Goal: Task Accomplishment & Management: Use online tool/utility

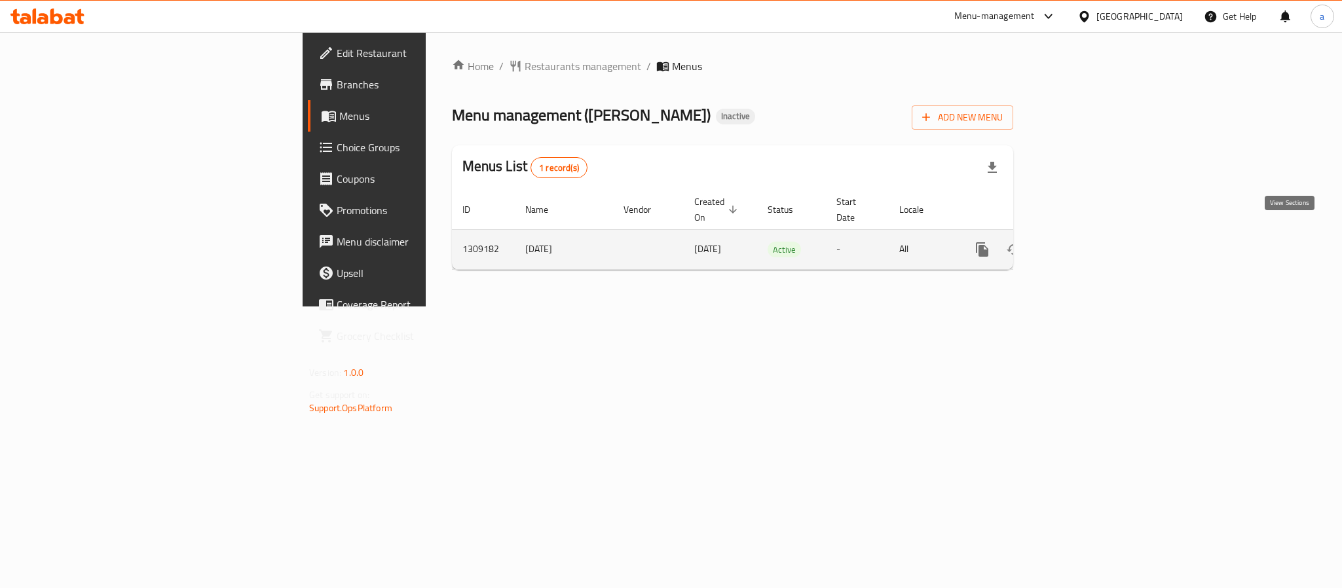
click at [1083, 244] on icon "enhanced table" at bounding box center [1077, 250] width 12 height 12
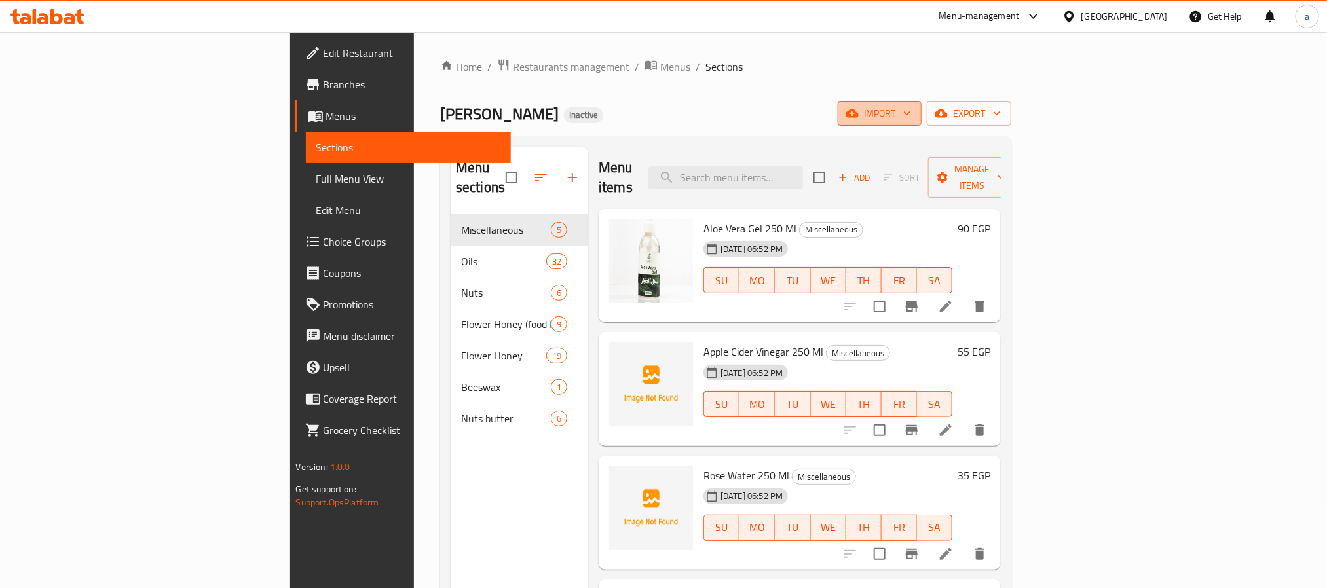
click at [911, 108] on span "import" at bounding box center [879, 113] width 63 height 16
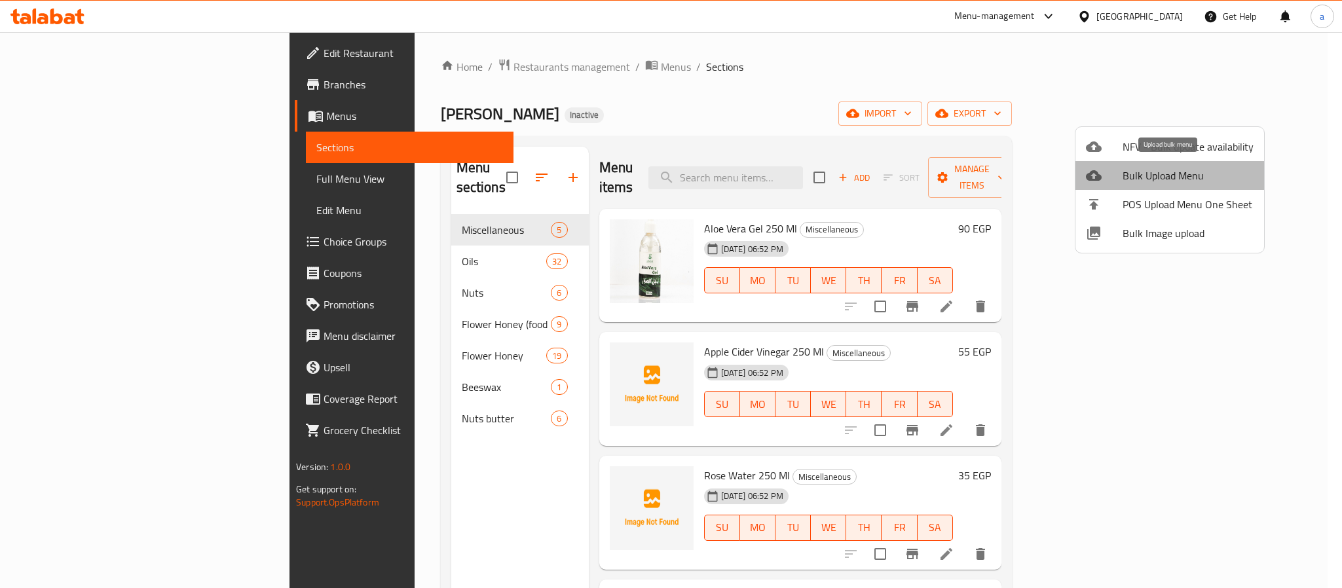
click at [1183, 162] on li "Bulk Upload Menu" at bounding box center [1169, 175] width 189 height 29
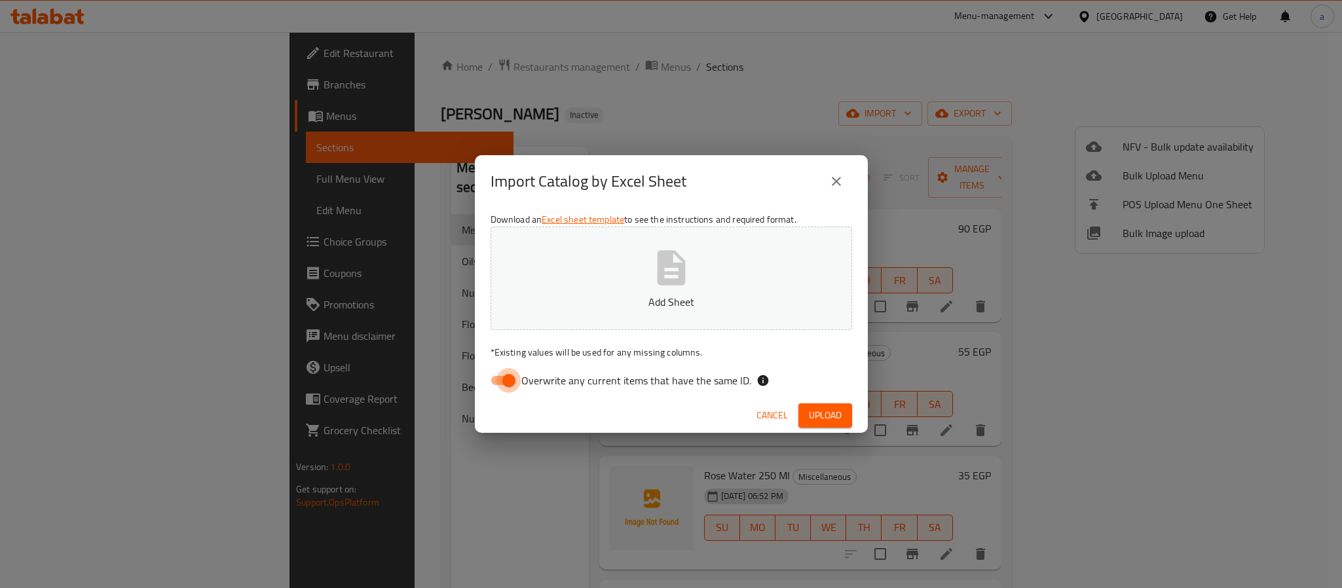
click at [511, 378] on input "Overwrite any current items that have the same ID." at bounding box center [509, 380] width 75 height 25
checkbox input "false"
click at [667, 280] on icon "button" at bounding box center [671, 267] width 28 height 35
click at [831, 418] on span "Upload" at bounding box center [825, 415] width 33 height 16
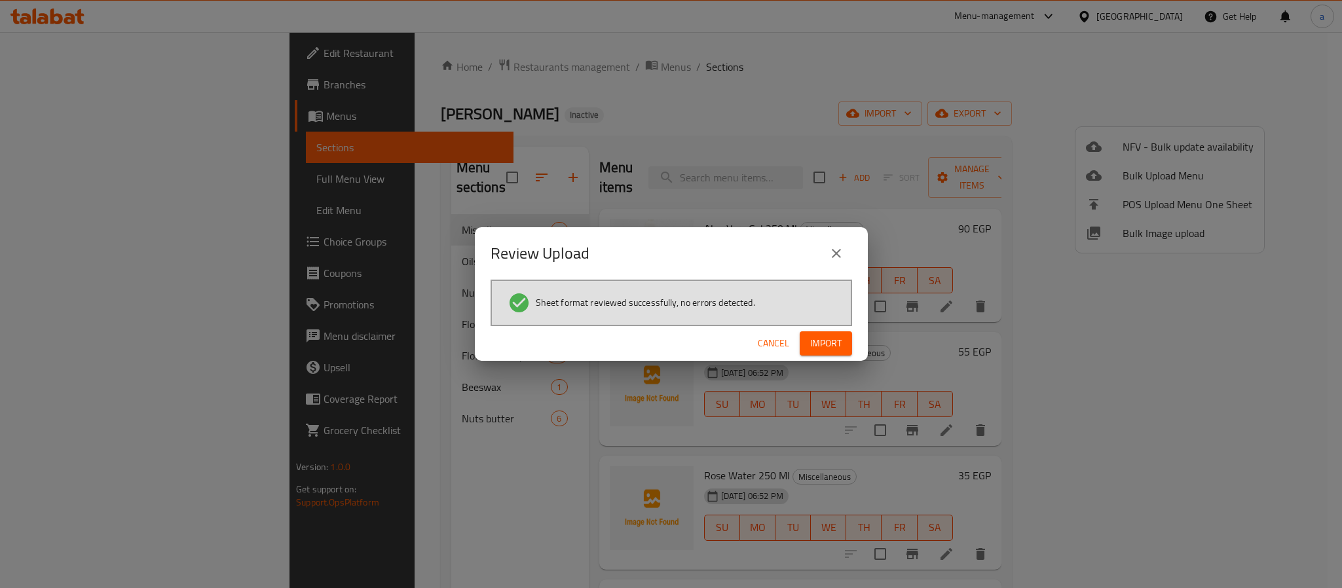
click at [837, 342] on span "Import" at bounding box center [825, 343] width 31 height 16
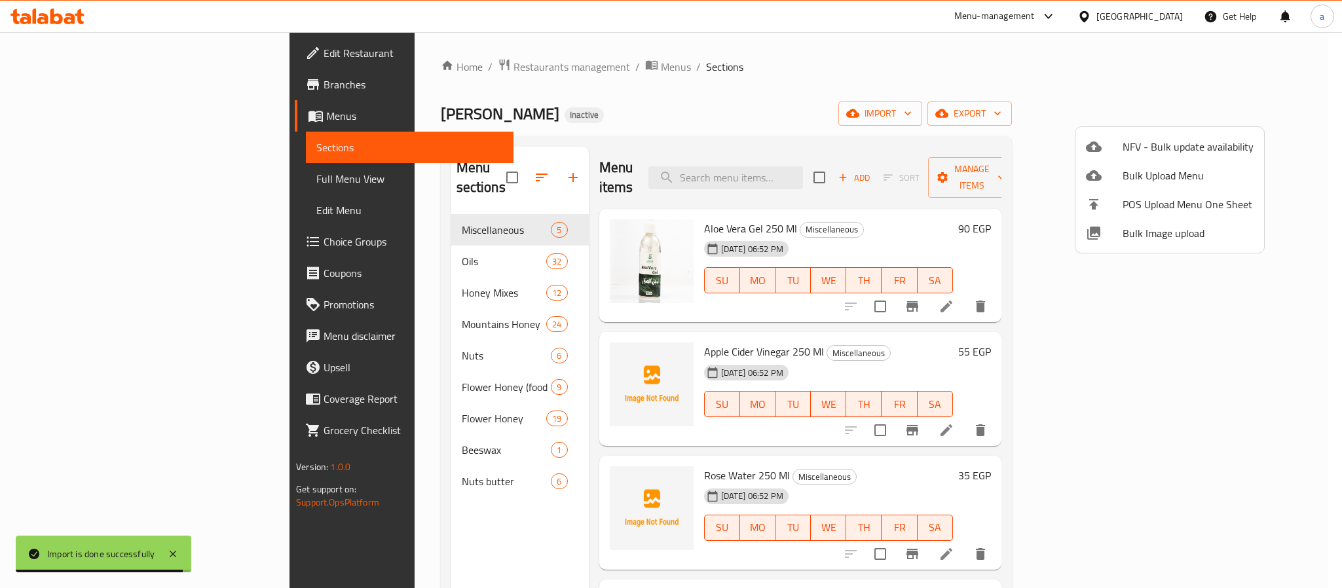
click at [90, 177] on div at bounding box center [671, 294] width 1342 height 588
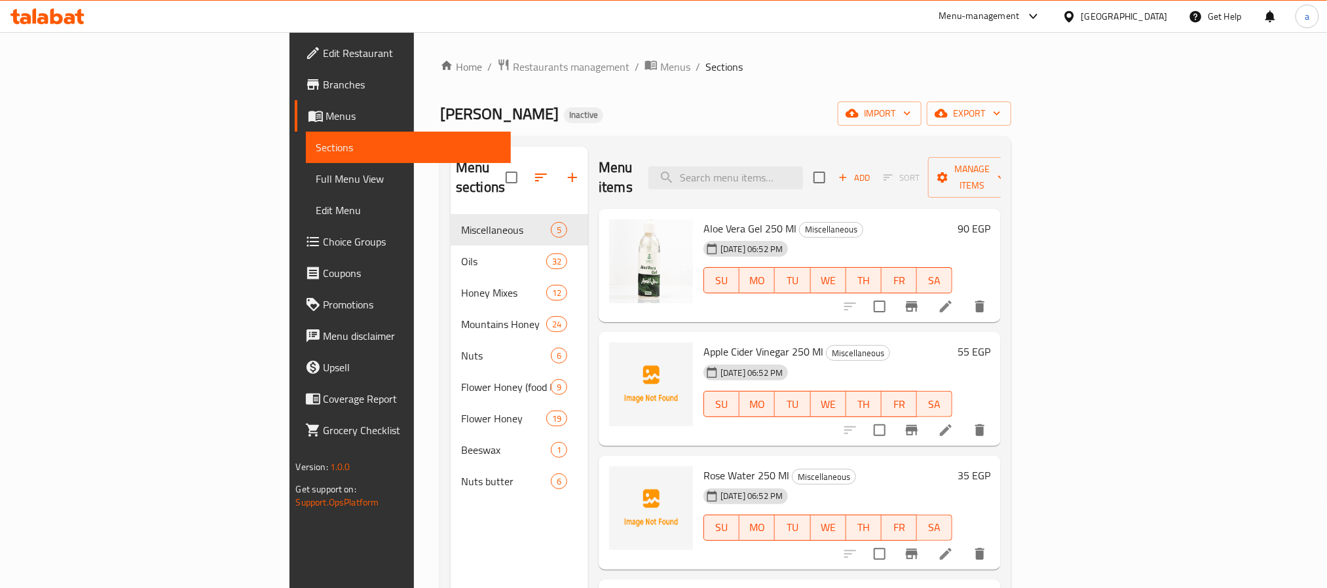
click at [316, 177] on span "Full Menu View" at bounding box center [408, 179] width 184 height 16
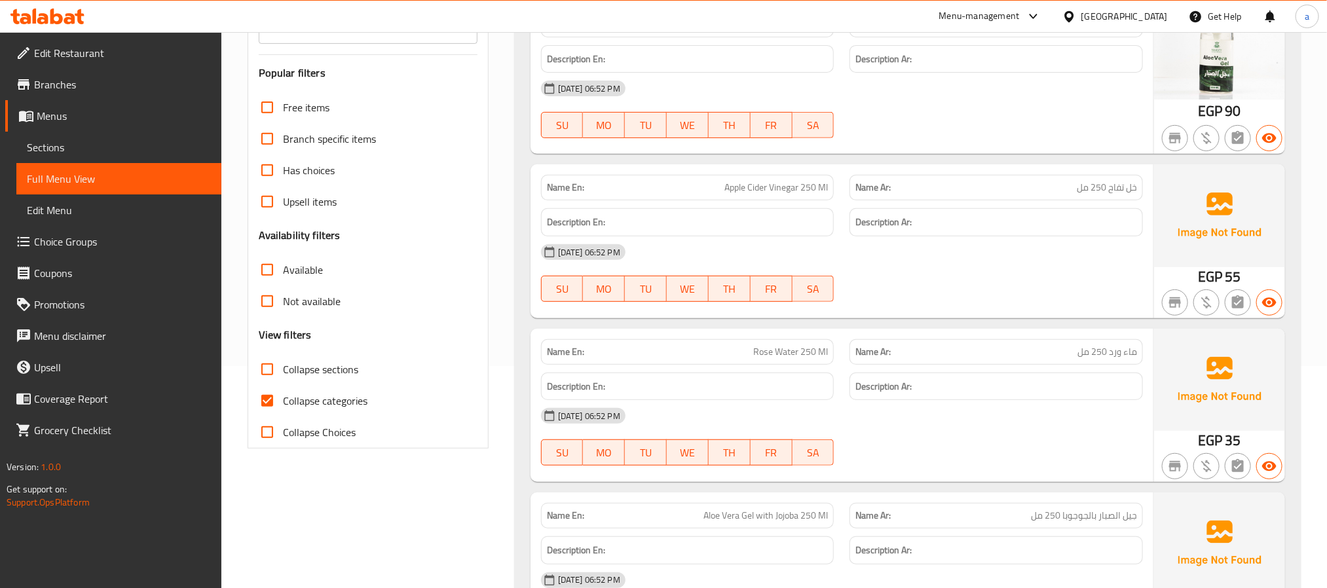
scroll to position [295, 0]
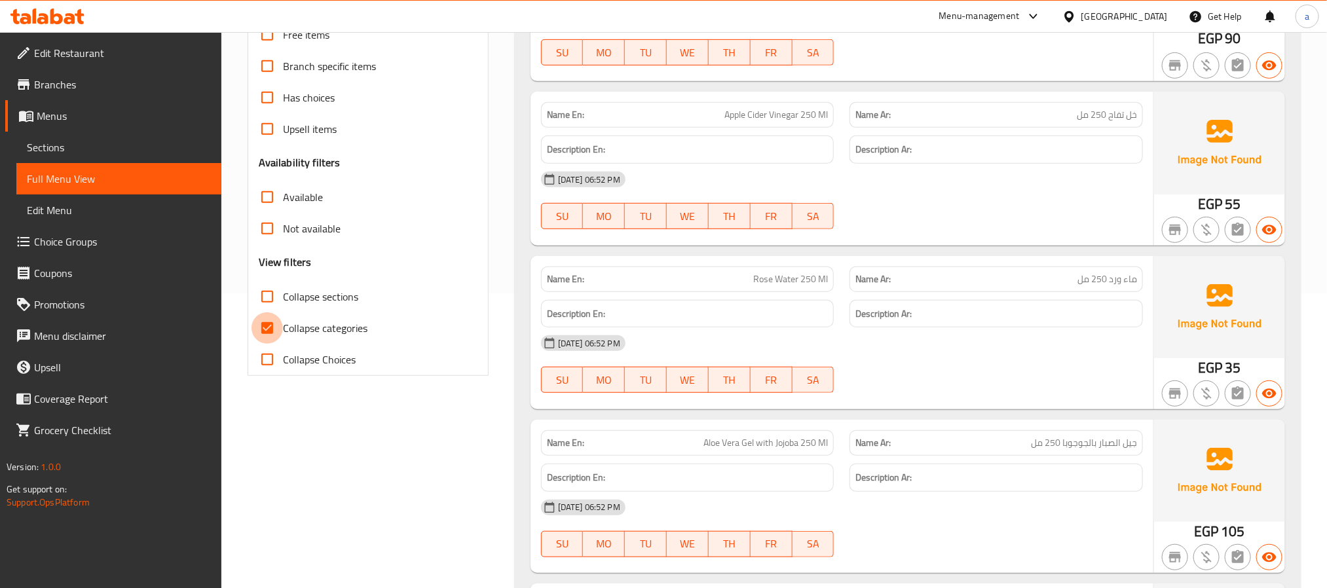
click at [272, 327] on input "Collapse categories" at bounding box center [266, 327] width 31 height 31
checkbox input "false"
click at [265, 293] on input "Collapse sections" at bounding box center [266, 296] width 31 height 31
checkbox input "true"
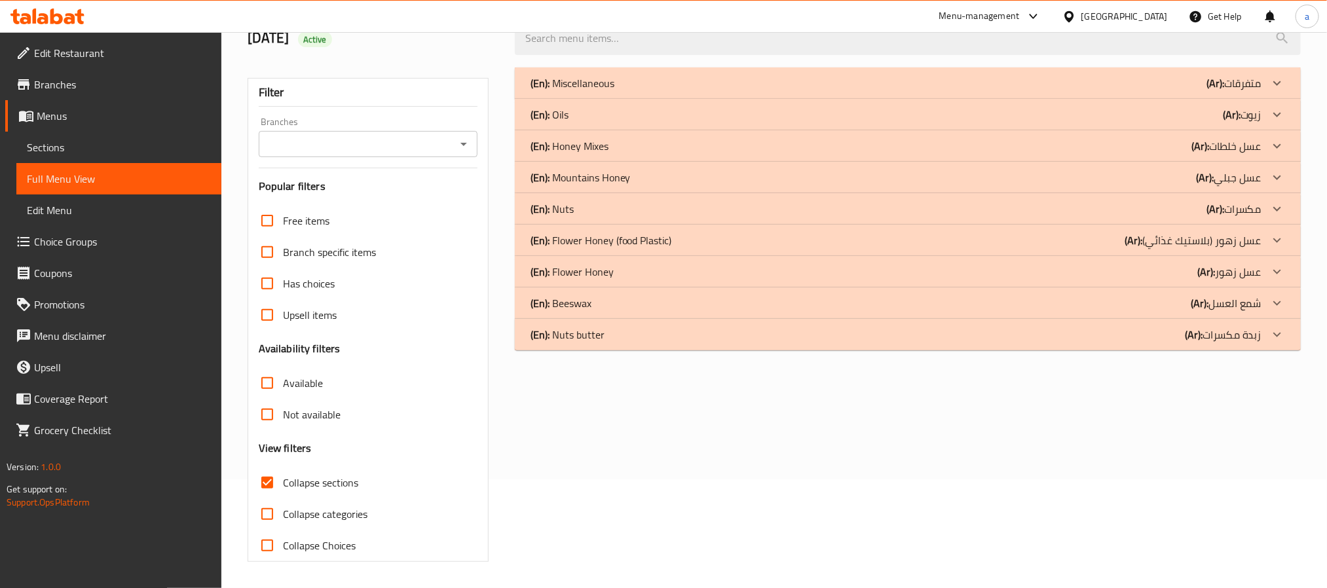
scroll to position [110, 0]
click at [1189, 91] on div "(En): Honey Mixes (Ar): عسل خلطات" at bounding box center [895, 83] width 731 height 16
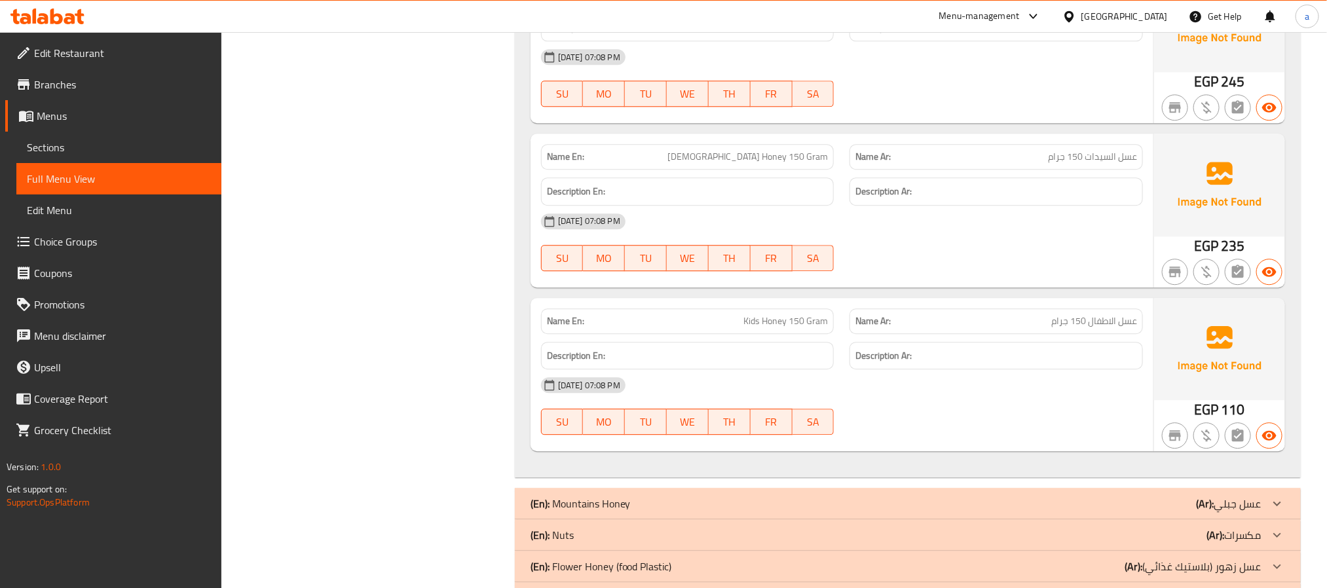
scroll to position [1925, 0]
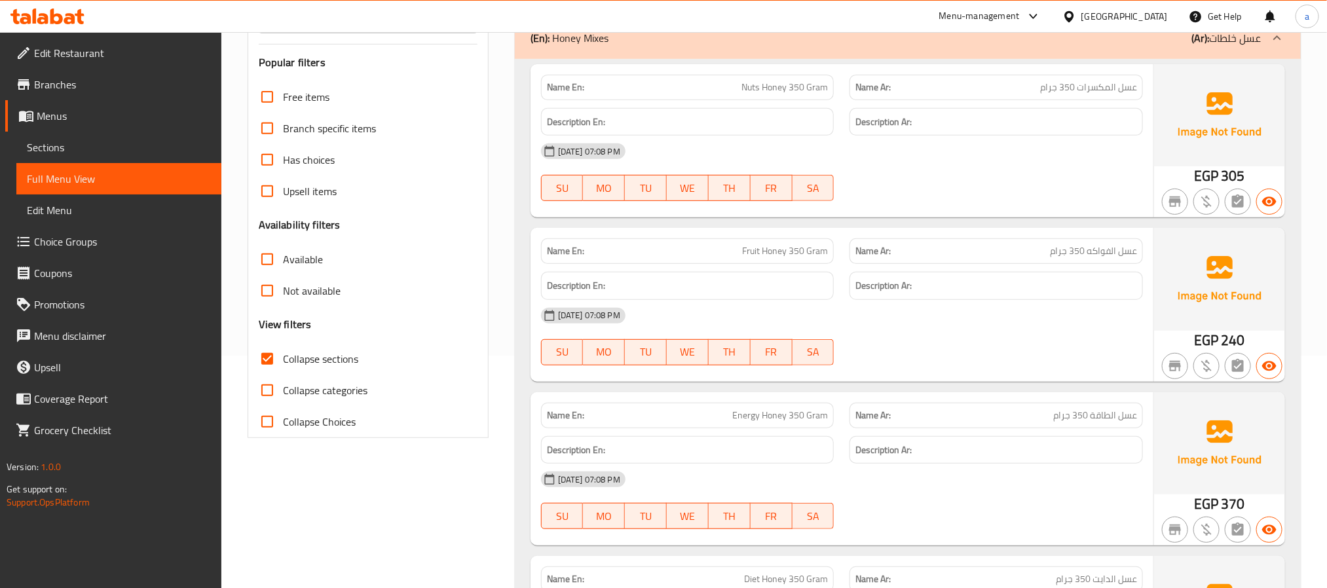
scroll to position [393, 0]
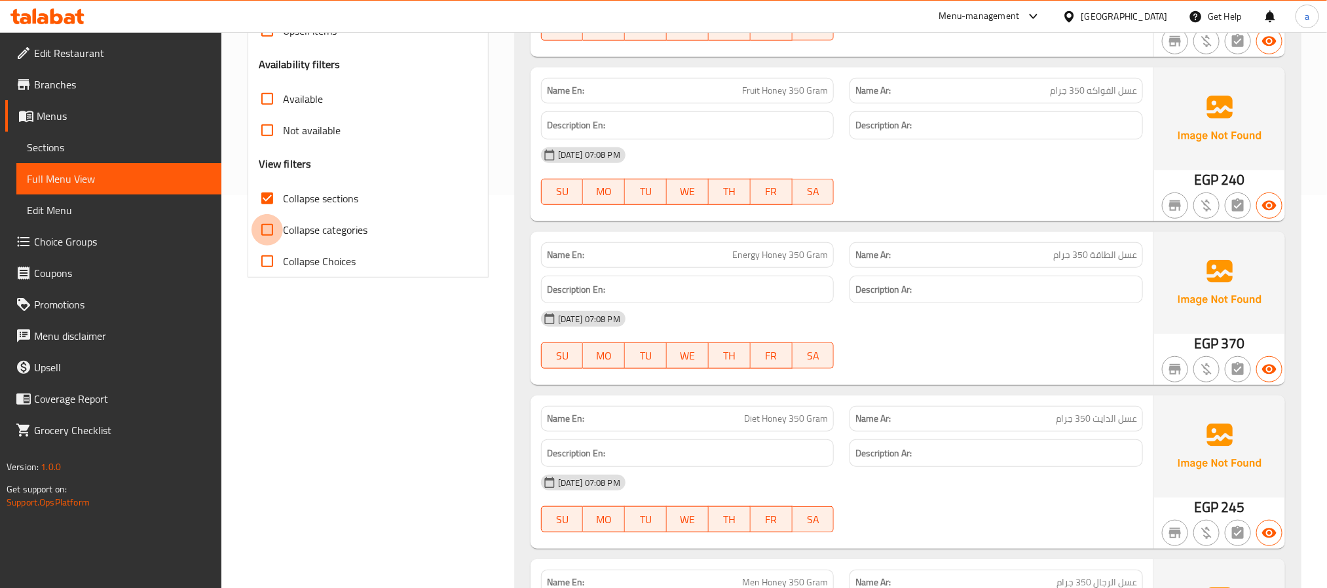
click at [266, 234] on input "Collapse categories" at bounding box center [266, 229] width 31 height 31
checkbox input "true"
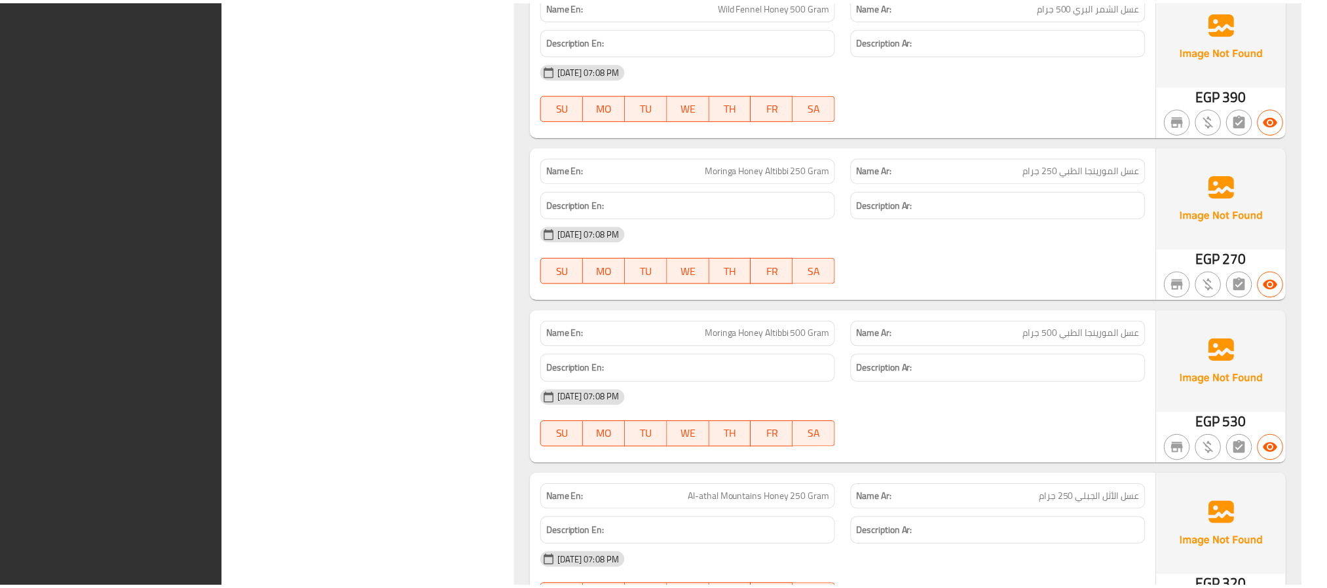
scroll to position [5918, 0]
